Goal: Task Accomplishment & Management: Complete application form

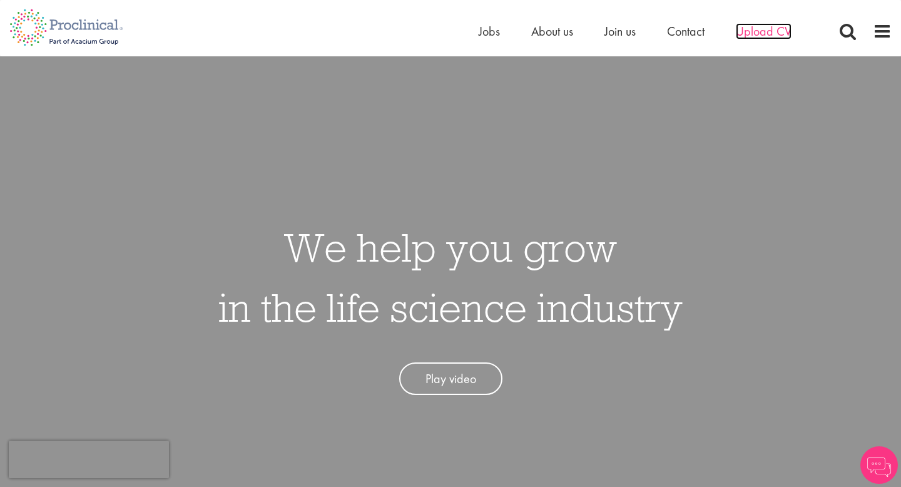
click at [770, 35] on span "Upload CV" at bounding box center [764, 31] width 56 height 16
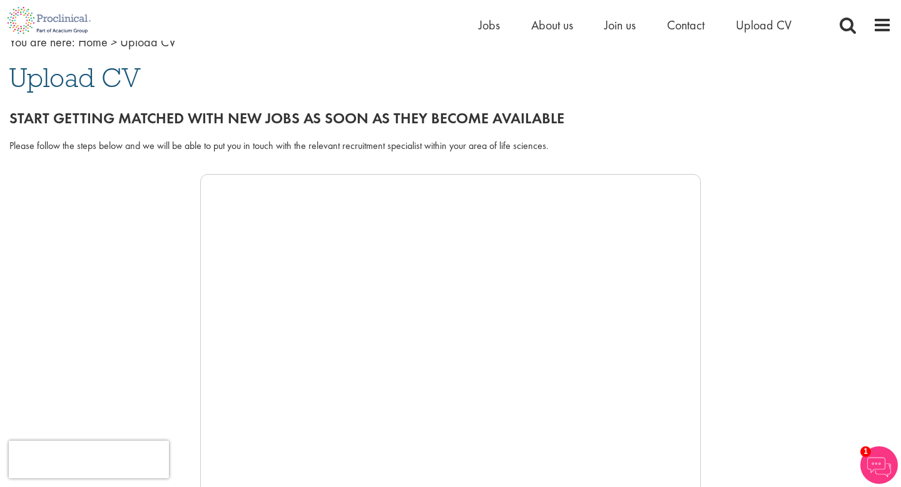
scroll to position [54, 0]
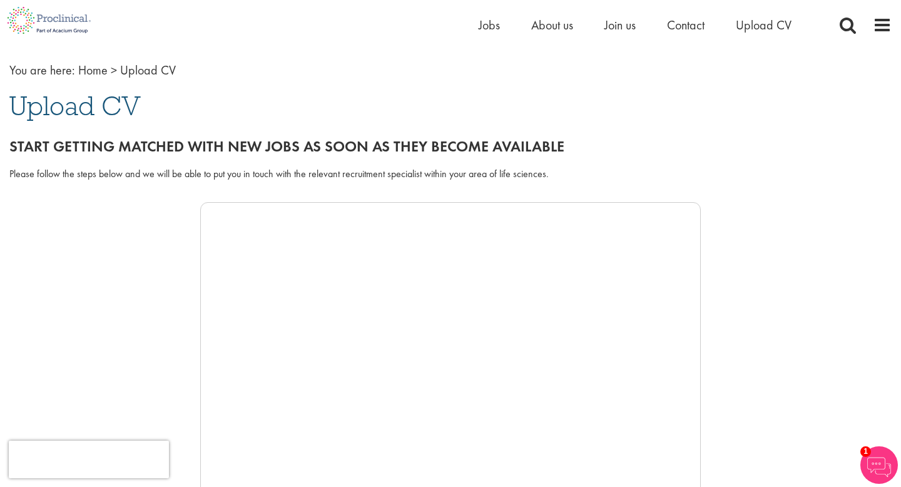
click at [884, 461] on img at bounding box center [879, 465] width 38 height 38
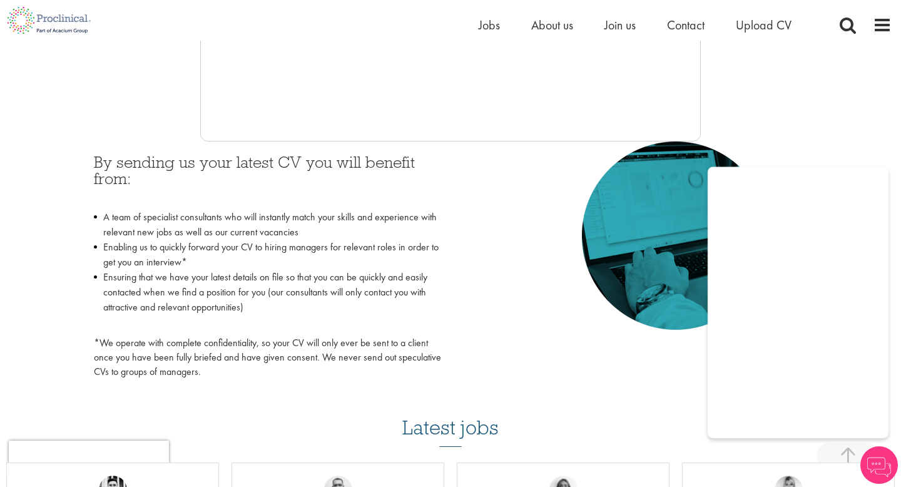
scroll to position [0, 0]
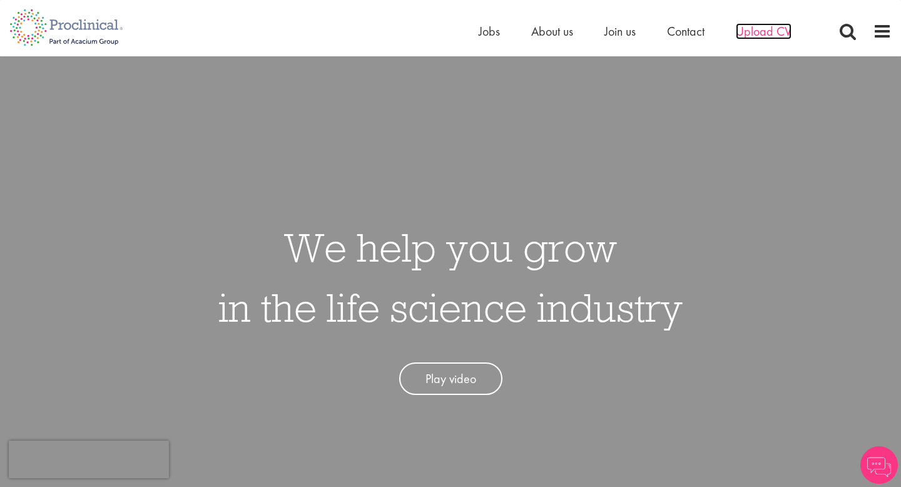
click at [750, 36] on span "Upload CV" at bounding box center [764, 31] width 56 height 16
